Goal: Task Accomplishment & Management: Use online tool/utility

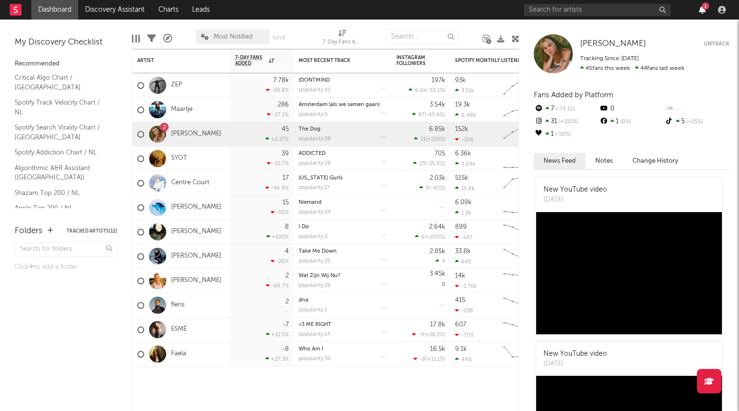
click at [705, 13] on icon "button" at bounding box center [702, 10] width 7 height 8
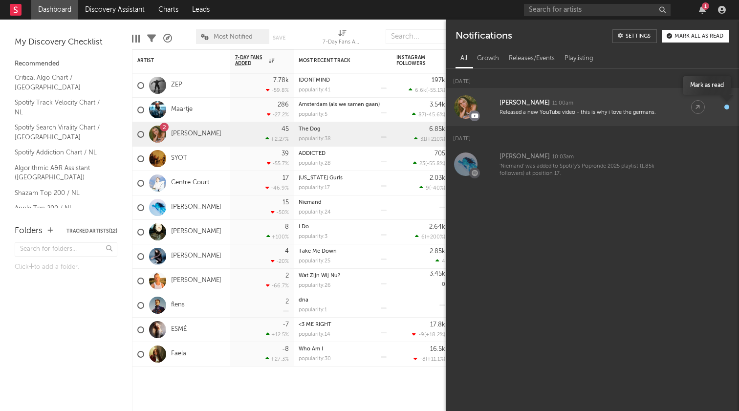
click at [728, 107] on div "button" at bounding box center [727, 107] width 5 height 5
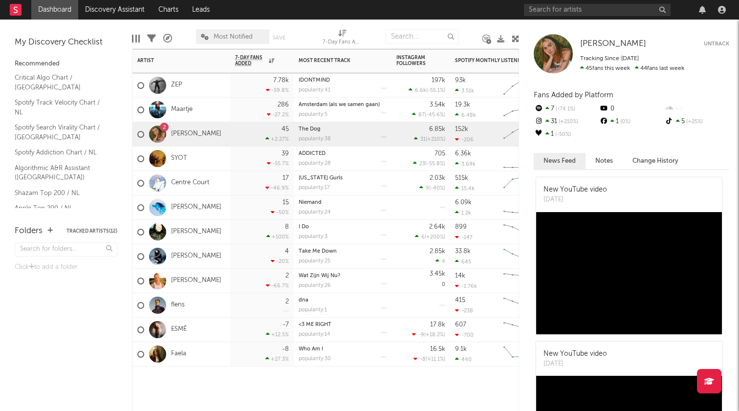
click at [283, 392] on div at bounding box center [262, 381] width 64 height 29
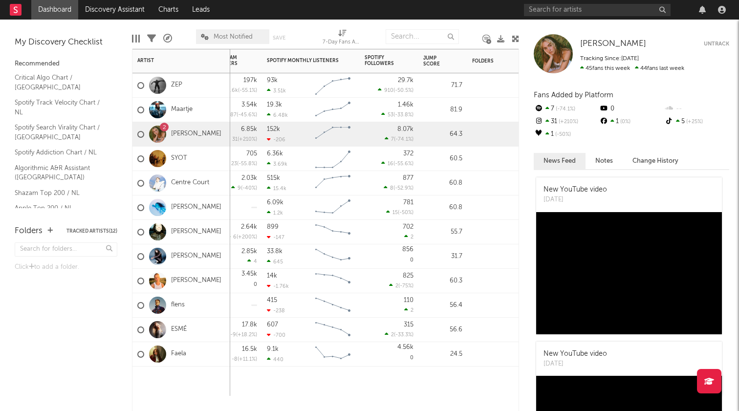
click at [381, 382] on div at bounding box center [389, 381] width 59 height 29
click at [434, 66] on div "Jump Score" at bounding box center [435, 61] width 24 height 12
